Goal: Understand site structure: Understand site structure

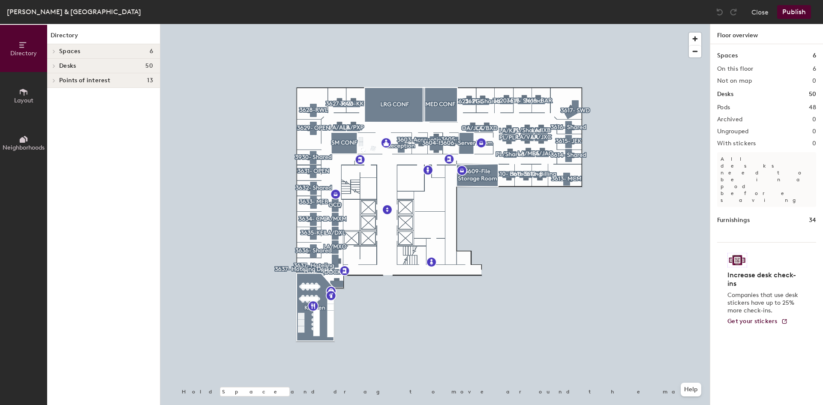
click at [17, 141] on button "Neighborhoods" at bounding box center [23, 142] width 47 height 47
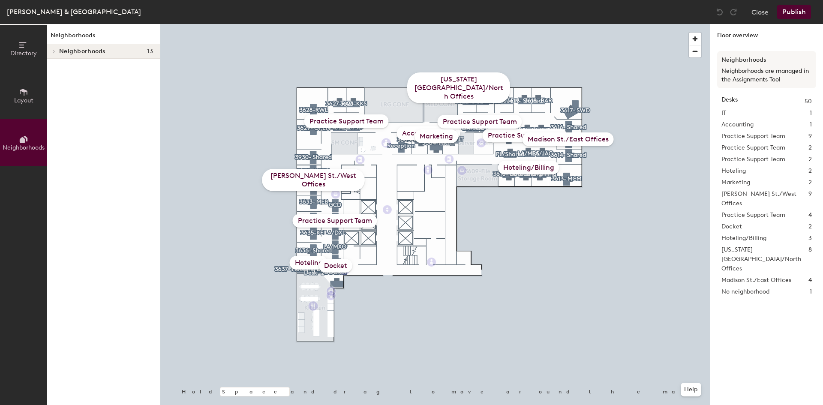
click at [30, 90] on button "Layout" at bounding box center [23, 95] width 47 height 47
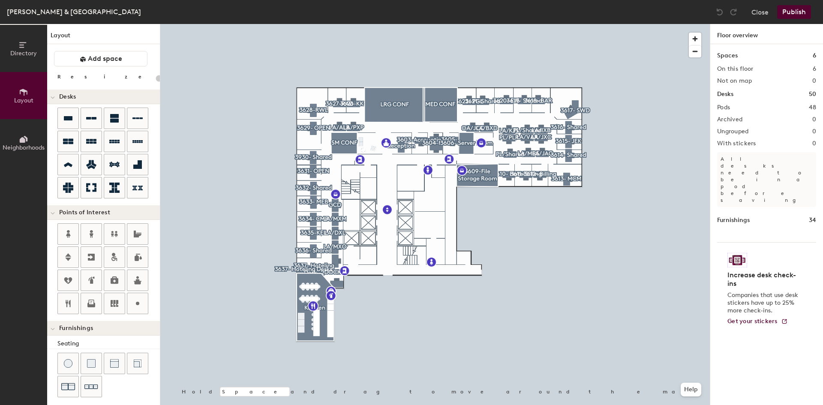
click at [15, 57] on button "Directory" at bounding box center [23, 48] width 47 height 47
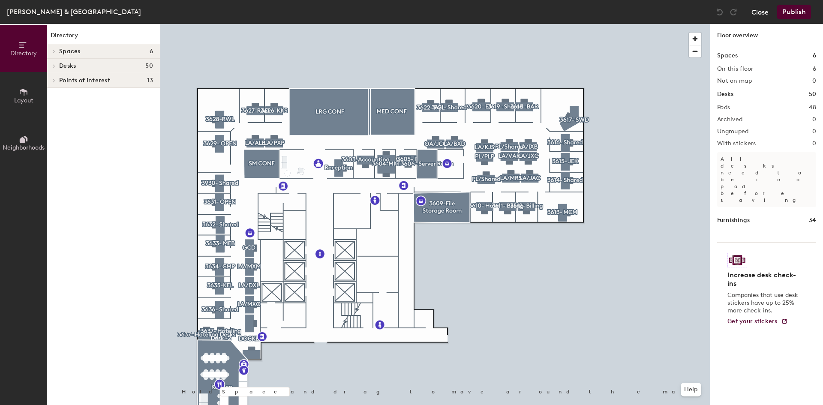
click at [758, 12] on button "Close" at bounding box center [760, 12] width 17 height 14
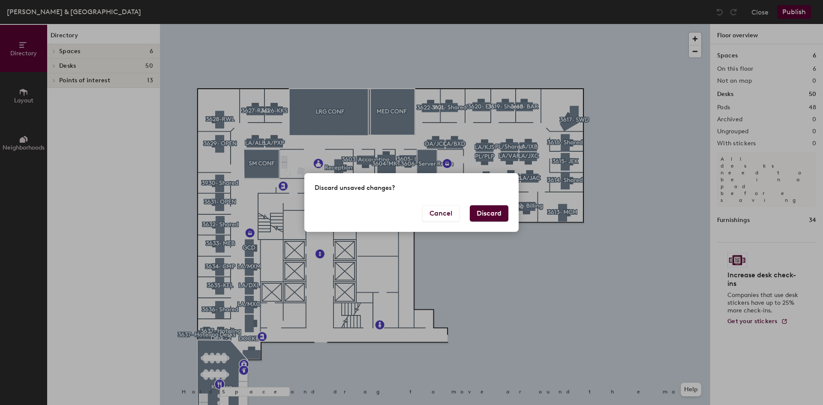
click at [483, 217] on button "Discard" at bounding box center [489, 213] width 39 height 16
